Goal: Book appointment/travel/reservation

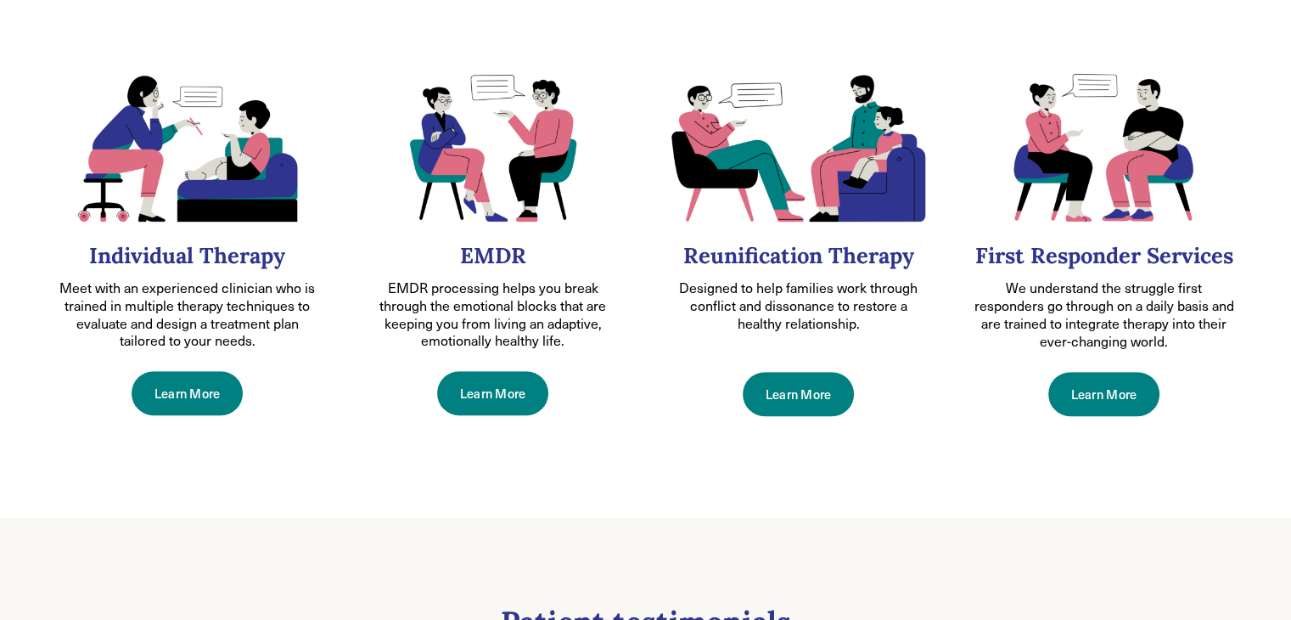
scroll to position [784, 0]
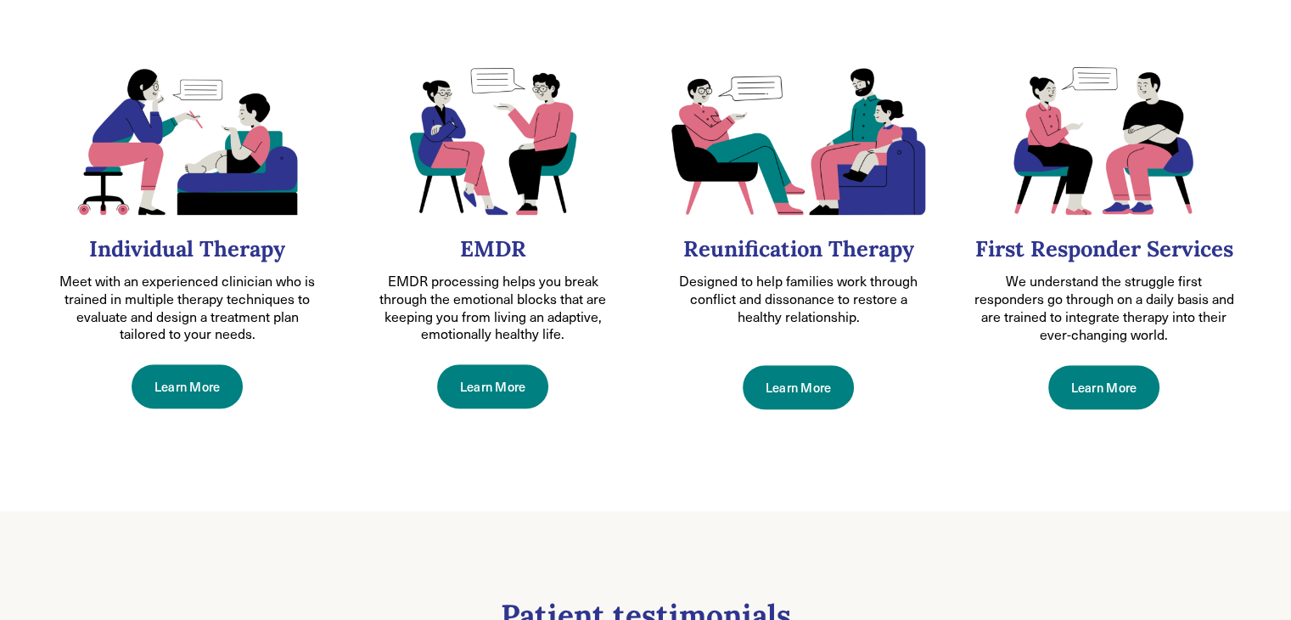
click at [209, 381] on link "Learn More" at bounding box center [187, 386] width 111 height 44
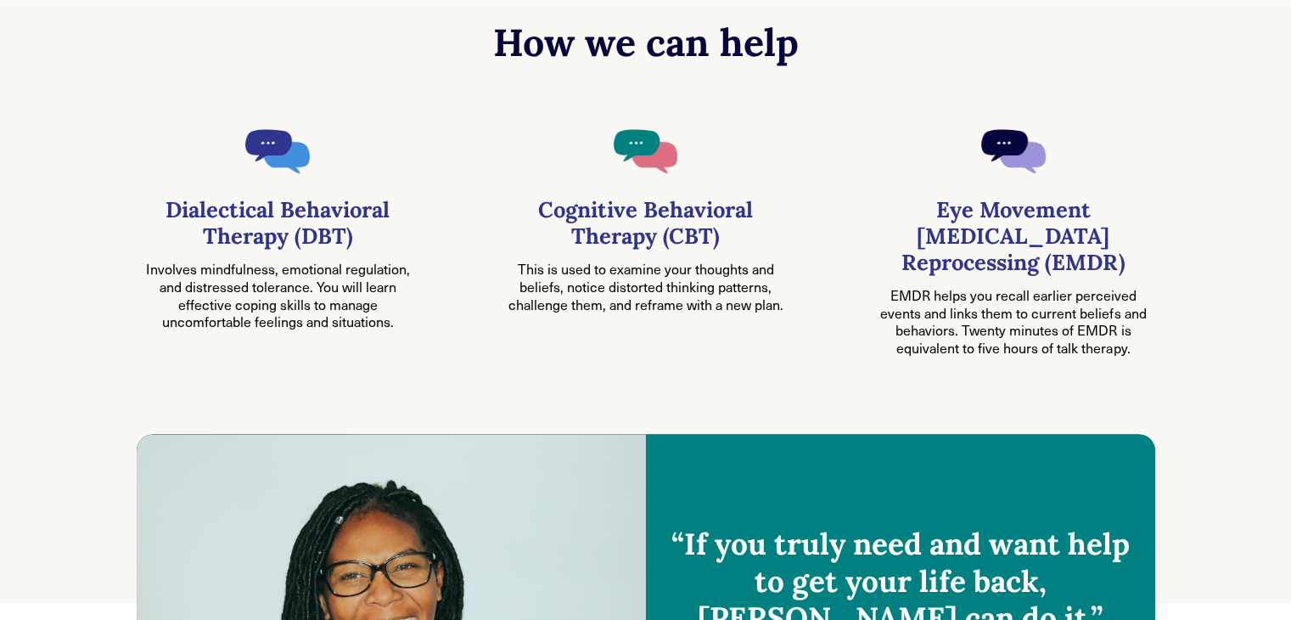
scroll to position [930, 0]
click at [582, 327] on div "Cognitive Behavioral Therapy (CBT) This is used to examine your thoughts and be…" at bounding box center [645, 276] width 283 height 160
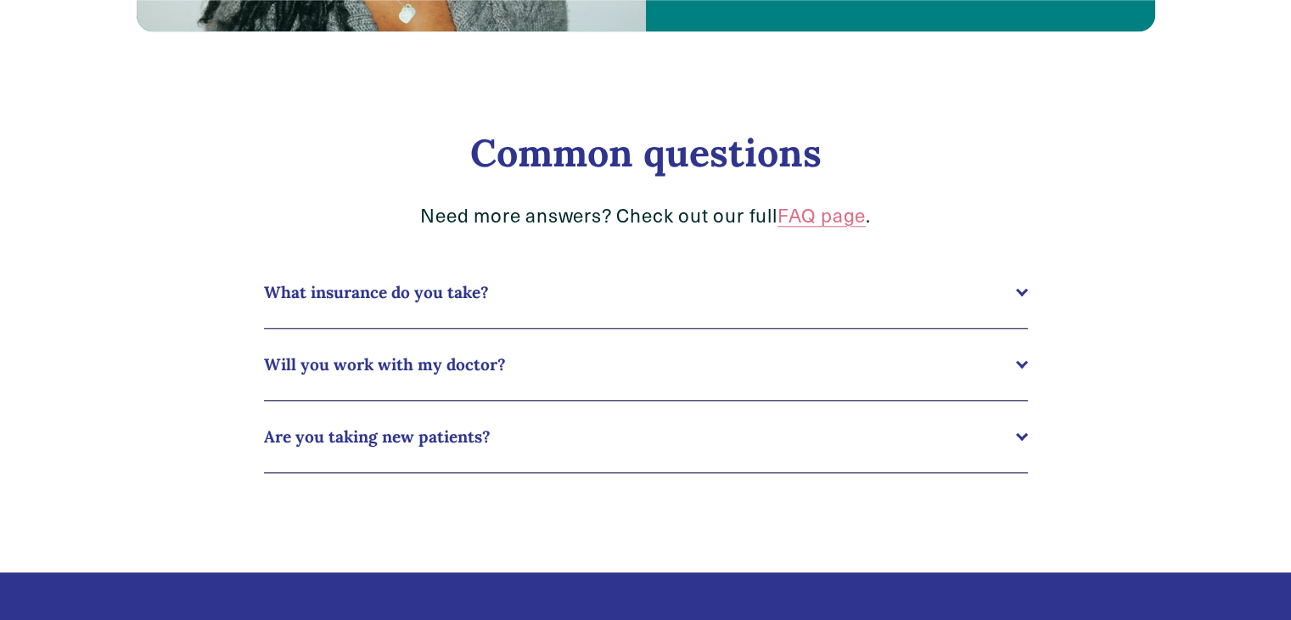
scroll to position [1674, 0]
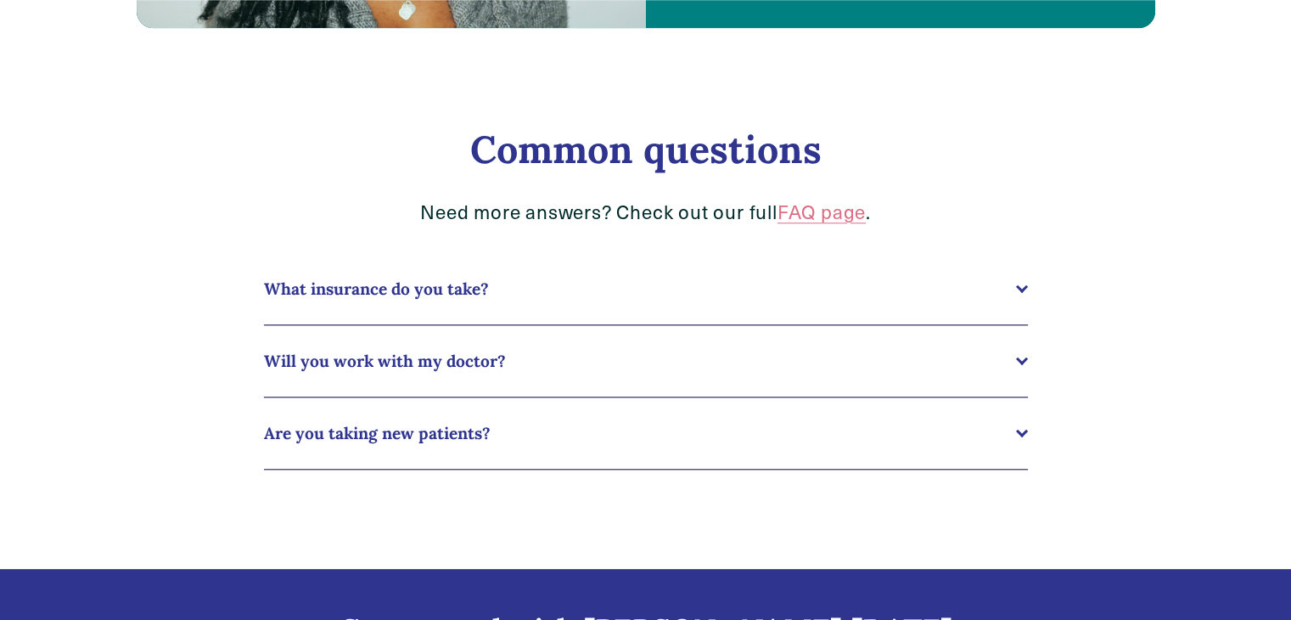
click at [465, 442] on span "Are you taking new patients?" at bounding box center [640, 433] width 752 height 20
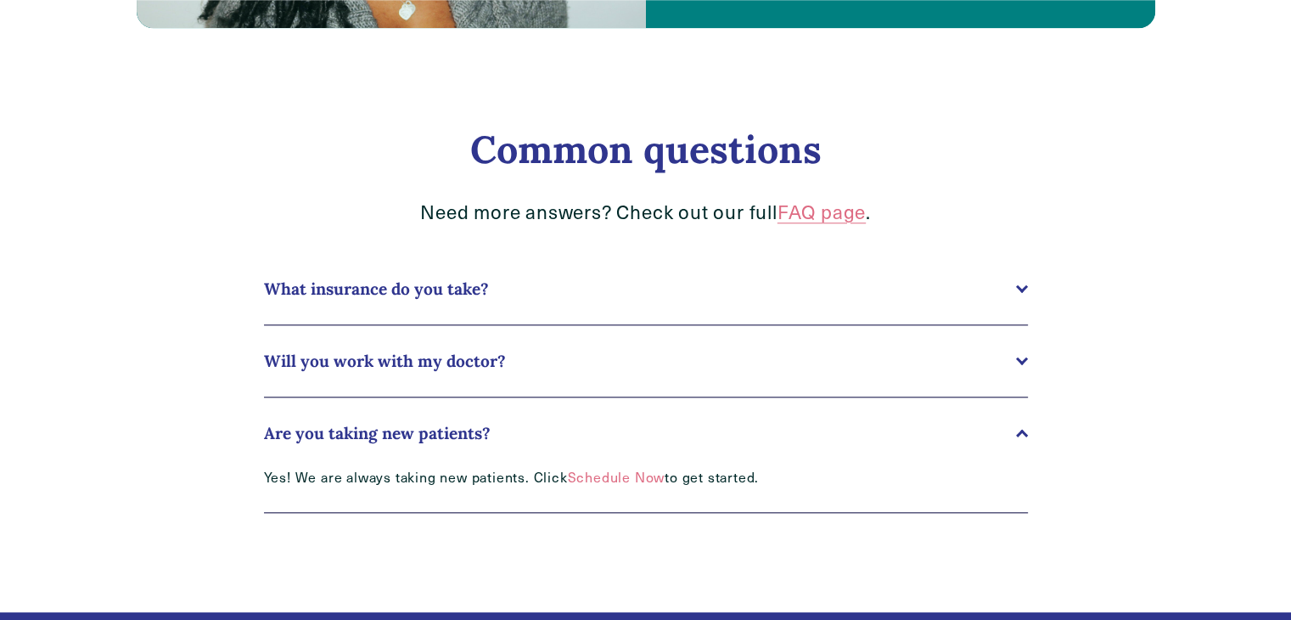
click at [596, 480] on link "Schedule Now" at bounding box center [617, 477] width 98 height 18
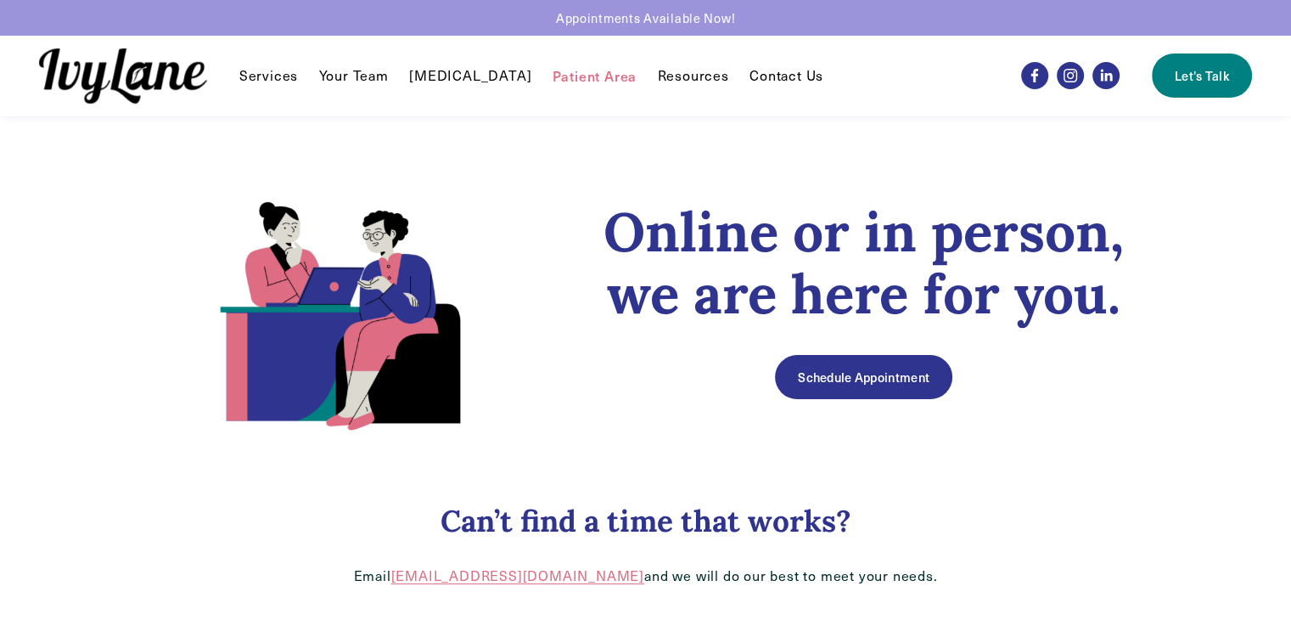
scroll to position [216, 0]
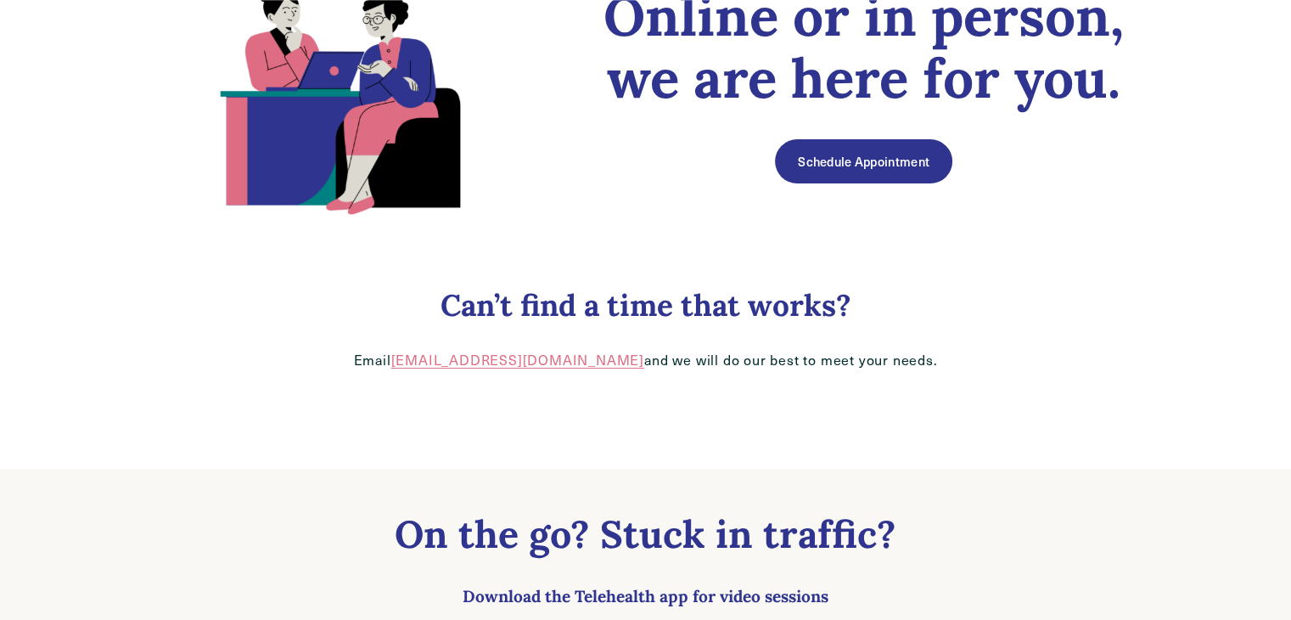
click at [841, 163] on link "Schedule Appointment" at bounding box center [863, 161] width 177 height 44
click at [878, 168] on link "Schedule Appointment" at bounding box center [863, 161] width 177 height 44
click at [906, 172] on link "Schedule Appointment" at bounding box center [863, 161] width 177 height 44
click at [852, 167] on link "Schedule Appointment" at bounding box center [863, 161] width 177 height 44
click at [859, 163] on link "Schedule Appointment" at bounding box center [863, 161] width 177 height 44
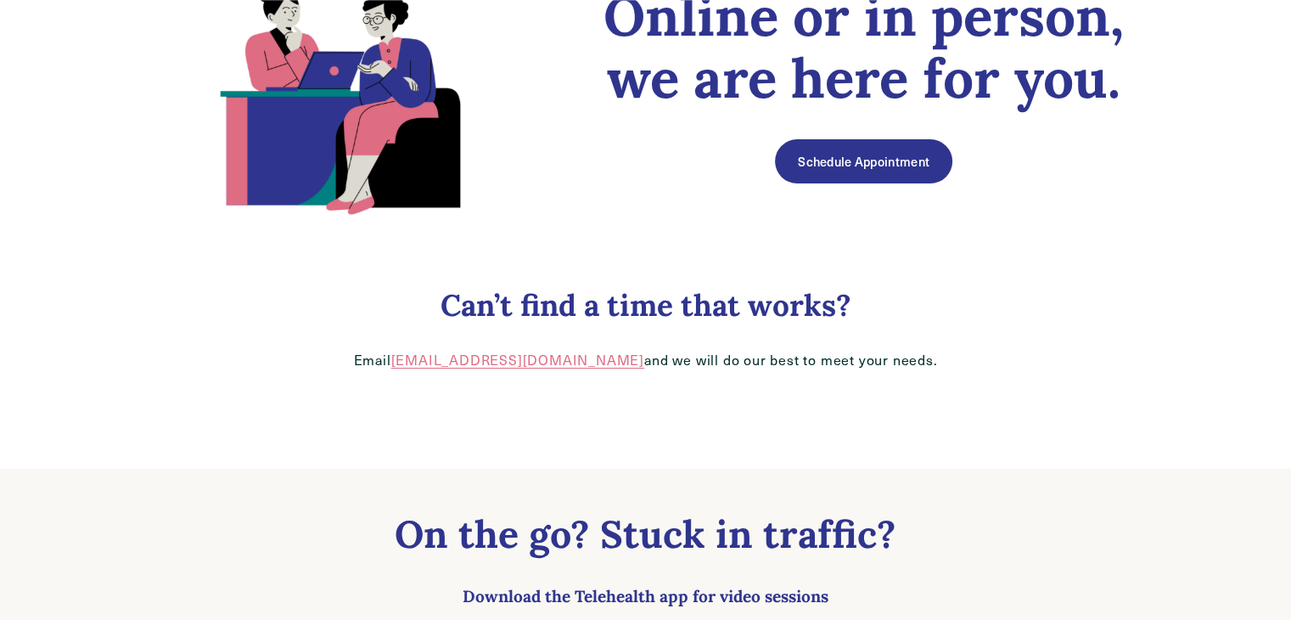
click at [842, 160] on link "Schedule Appointment" at bounding box center [863, 161] width 177 height 44
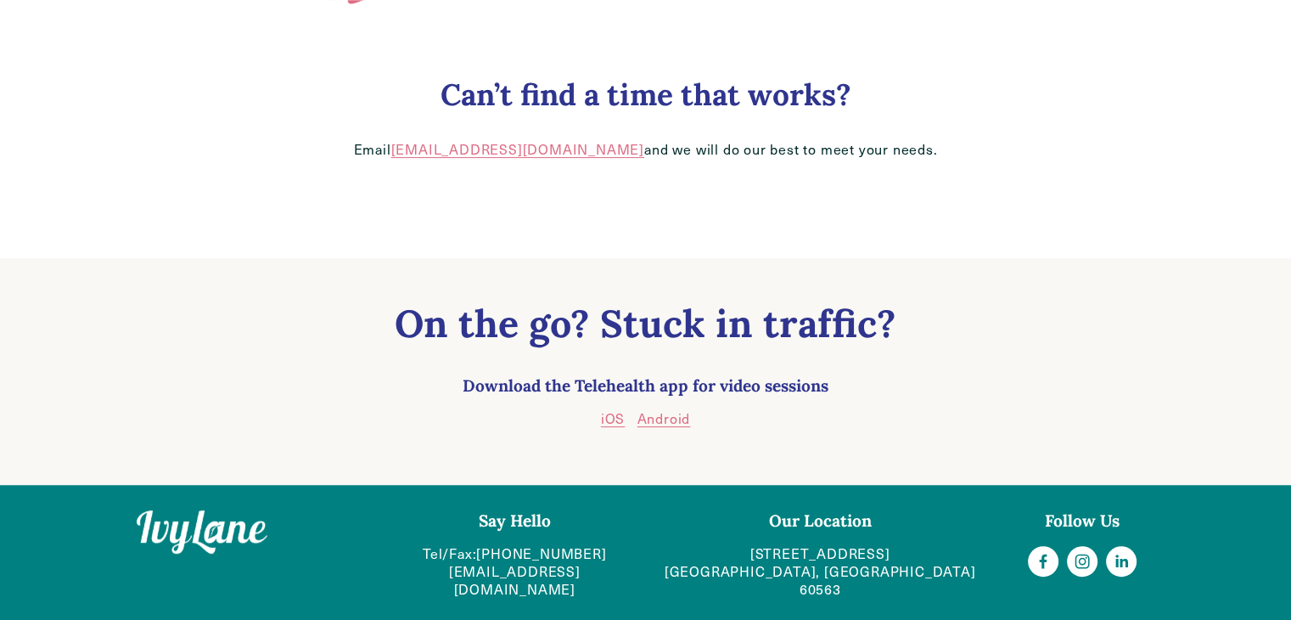
scroll to position [0, 0]
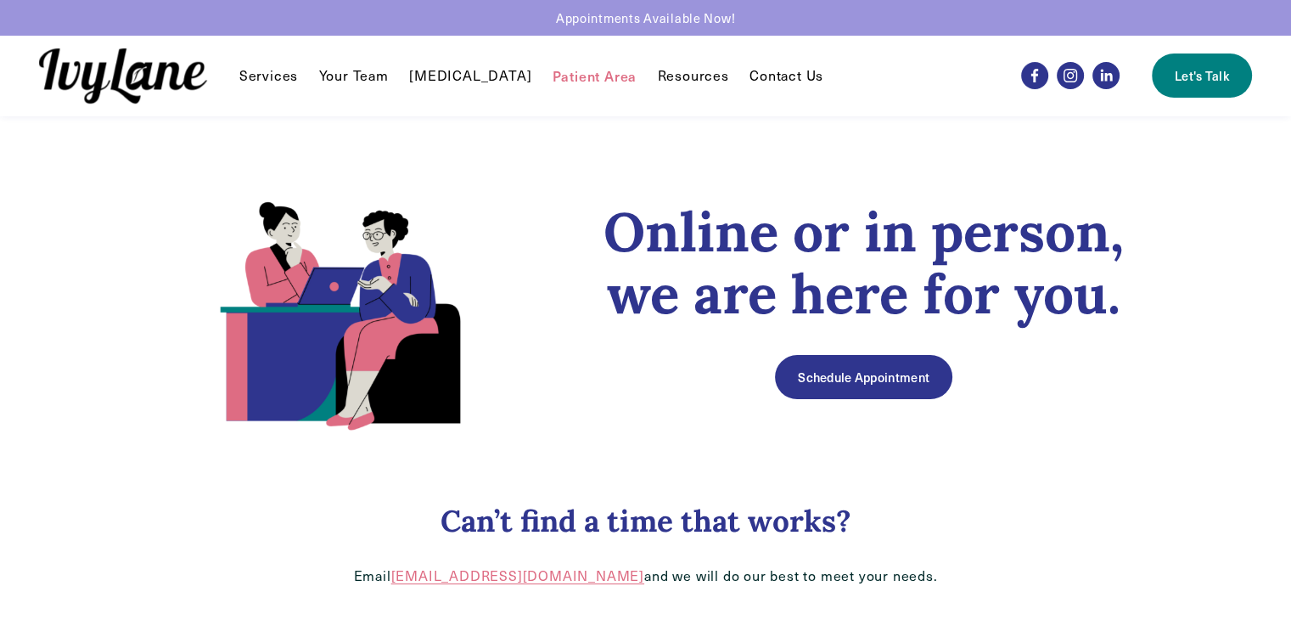
click at [373, 80] on link "Your Team" at bounding box center [354, 75] width 70 height 20
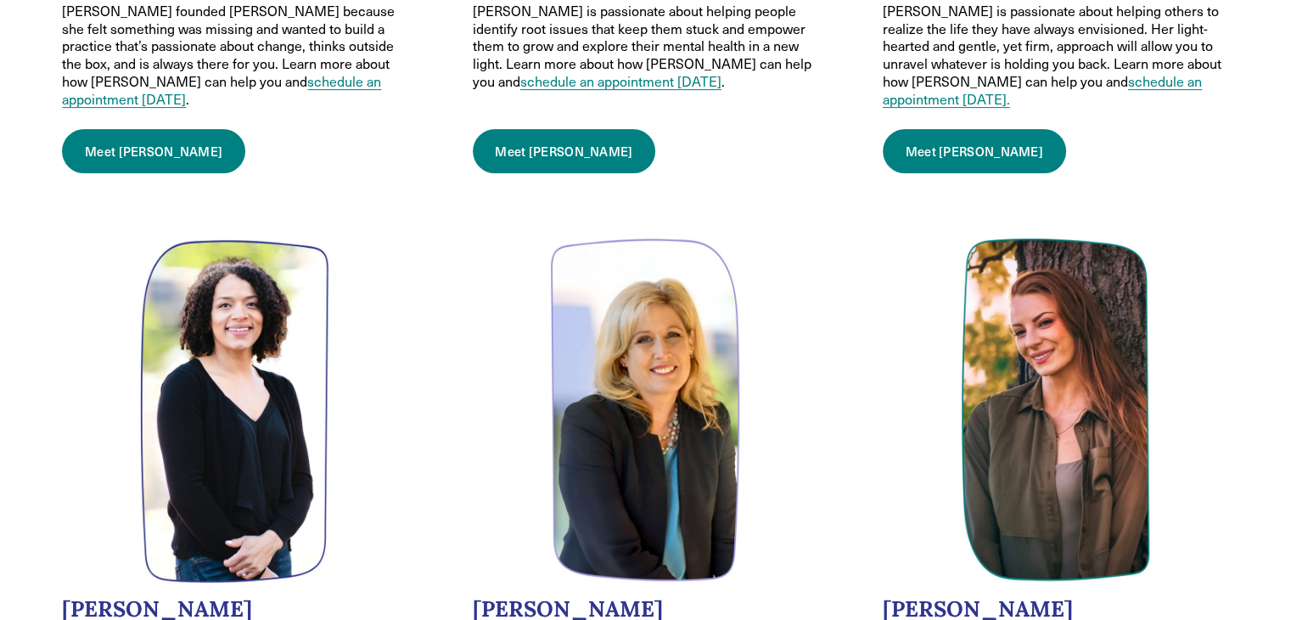
scroll to position [650, 0]
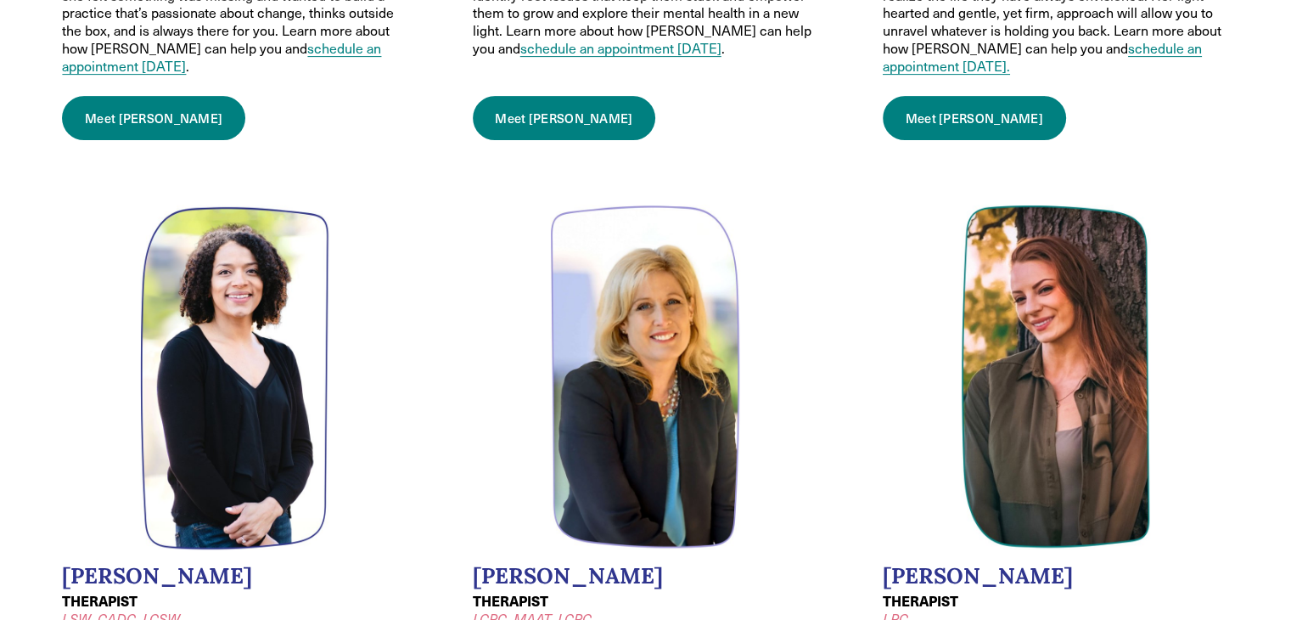
click at [379, 208] on li "Lauren Mason THERAPIST LSW, CADC, LCSW Lauren focuses on helping individuals in…" at bounding box center [235, 517] width 393 height 673
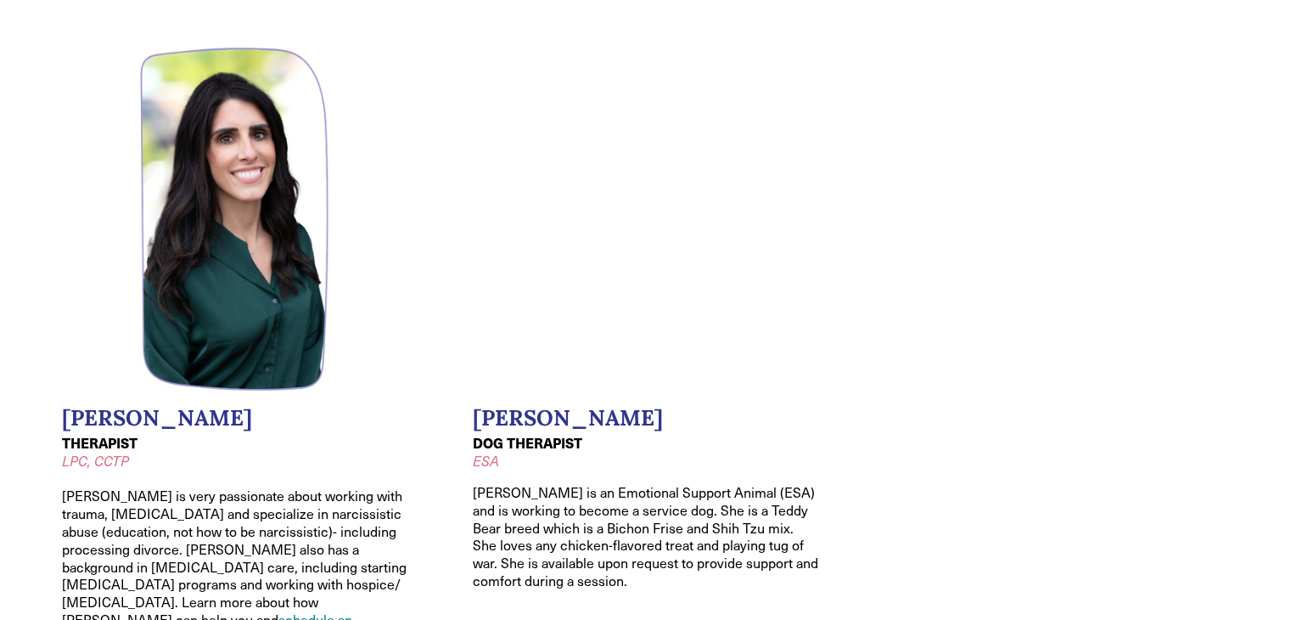
scroll to position [2211, 0]
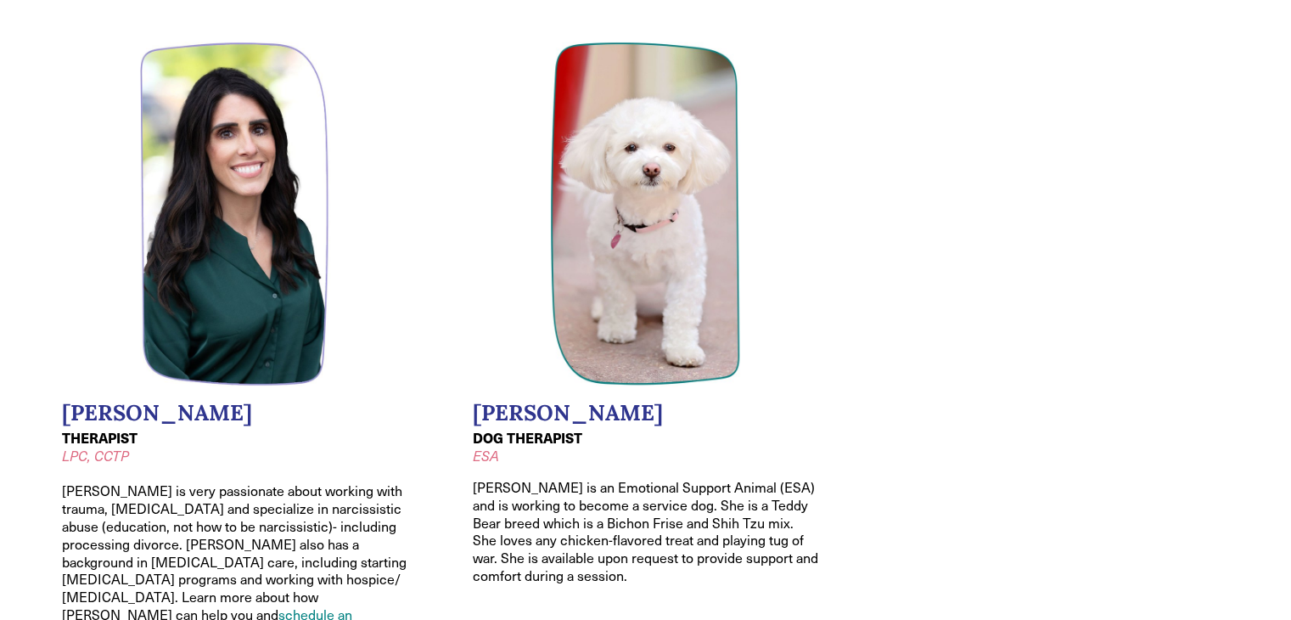
click at [117, 447] on em "LPC, CCTP" at bounding box center [95, 456] width 67 height 18
copy em "CCTP"
